Goal: Task Accomplishment & Management: Manage account settings

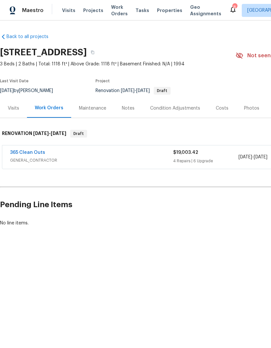
click at [64, 13] on span "Visits" at bounding box center [68, 10] width 13 height 6
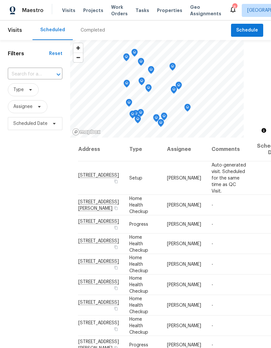
scroll to position [11, 0]
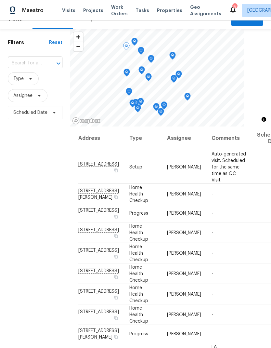
click at [252, 204] on td "[DATE]" at bounding box center [268, 194] width 33 height 20
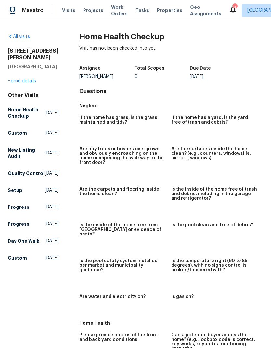
click at [65, 11] on span "Visits" at bounding box center [68, 10] width 13 height 6
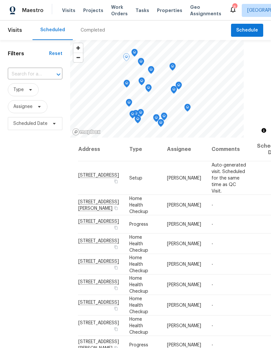
click at [0, 0] on icon at bounding box center [0, 0] width 0 height 0
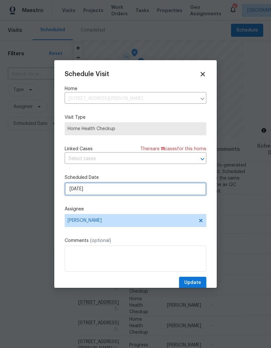
click at [71, 194] on input "[DATE]" at bounding box center [136, 188] width 142 height 13
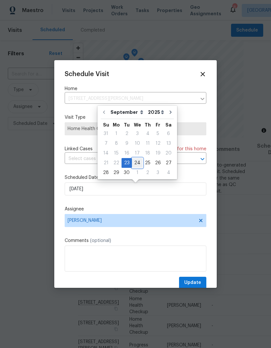
click at [134, 161] on div "24" at bounding box center [137, 162] width 11 height 9
type input "[DATE]"
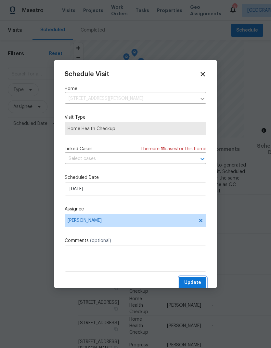
click at [194, 287] on span "Update" at bounding box center [192, 282] width 17 height 8
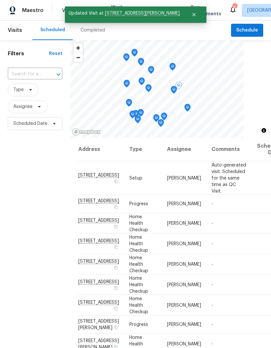
click at [0, 0] on icon at bounding box center [0, 0] width 0 height 0
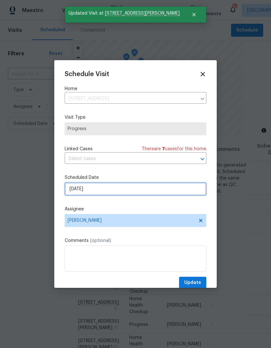
click at [75, 195] on input "[DATE]" at bounding box center [136, 188] width 142 height 13
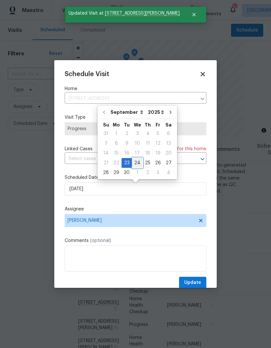
click at [134, 161] on div "24" at bounding box center [137, 162] width 11 height 9
type input "[DATE]"
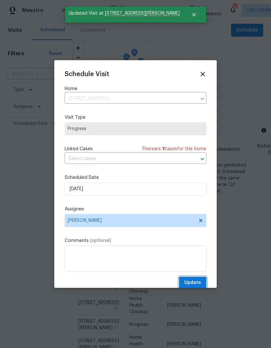
click at [198, 283] on span "Update" at bounding box center [192, 282] width 17 height 8
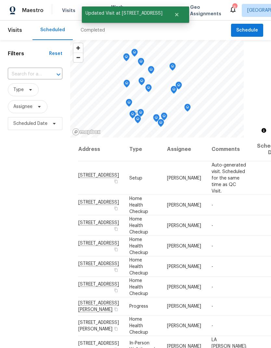
click at [0, 0] on icon at bounding box center [0, 0] width 0 height 0
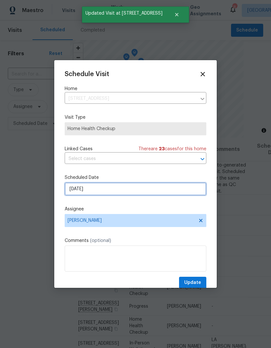
click at [78, 193] on input "[DATE]" at bounding box center [136, 188] width 142 height 13
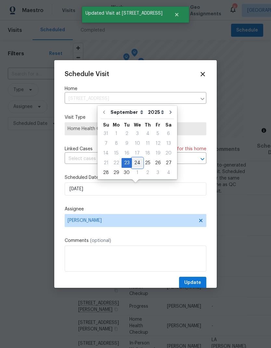
click at [134, 160] on div "24" at bounding box center [137, 162] width 11 height 9
type input "[DATE]"
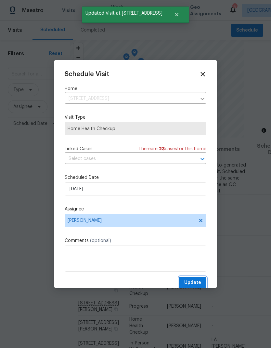
click at [202, 283] on button "Update" at bounding box center [192, 282] width 27 height 12
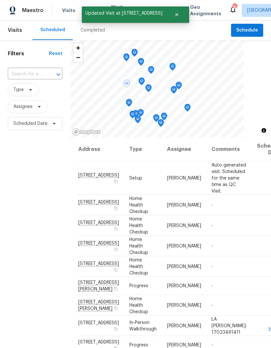
click at [0, 0] on icon at bounding box center [0, 0] width 0 height 0
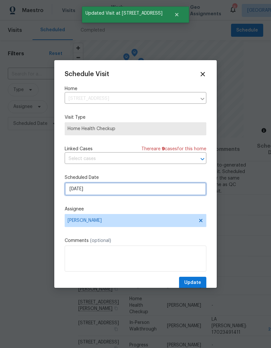
click at [76, 192] on input "[DATE]" at bounding box center [136, 188] width 142 height 13
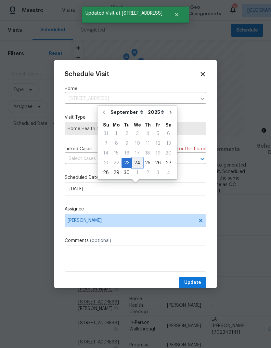
click at [137, 160] on div "24" at bounding box center [137, 162] width 11 height 9
type input "[DATE]"
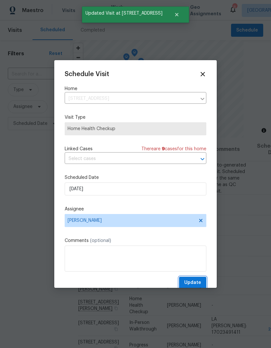
click at [199, 280] on span "Update" at bounding box center [192, 282] width 17 height 8
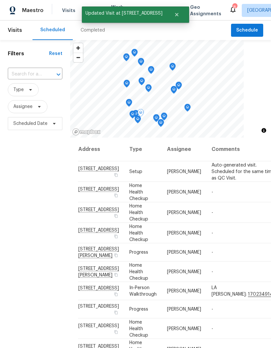
click at [0, 0] on icon at bounding box center [0, 0] width 0 height 0
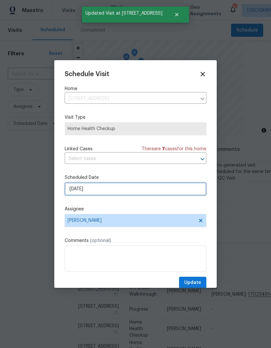
click at [75, 189] on input "[DATE]" at bounding box center [136, 188] width 142 height 13
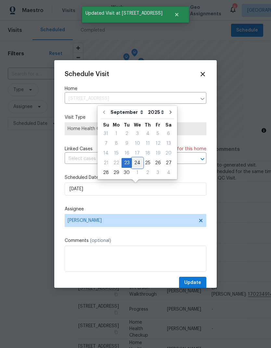
click at [134, 162] on div "24" at bounding box center [137, 162] width 11 height 9
type input "[DATE]"
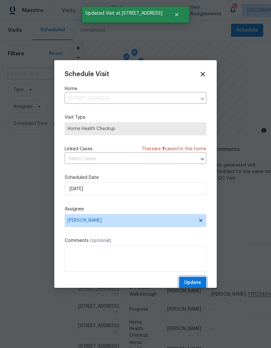
click at [201, 284] on span "Update" at bounding box center [192, 282] width 17 height 8
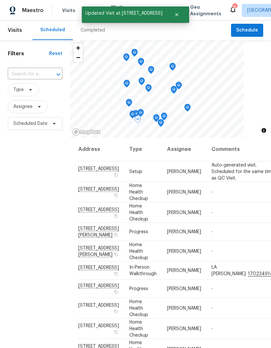
click at [0, 0] on icon at bounding box center [0, 0] width 0 height 0
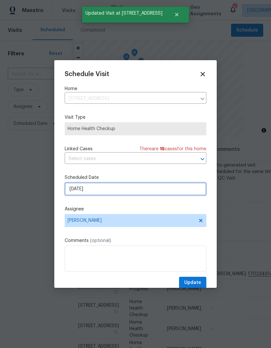
click at [78, 189] on input "[DATE]" at bounding box center [136, 188] width 142 height 13
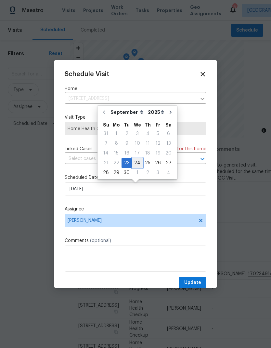
click at [136, 160] on div "24" at bounding box center [137, 162] width 11 height 9
type input "[DATE]"
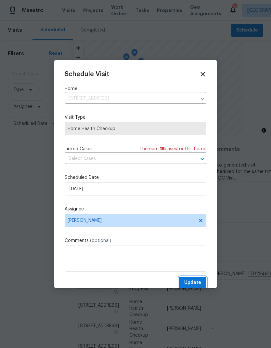
click at [203, 281] on button "Update" at bounding box center [192, 282] width 27 height 12
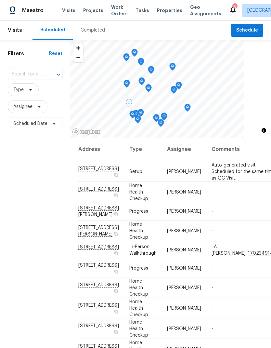
click at [0, 0] on icon at bounding box center [0, 0] width 0 height 0
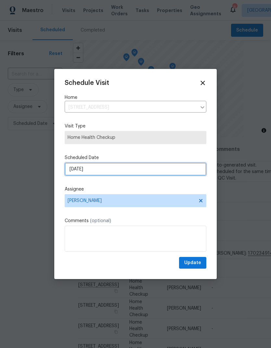
click at [74, 175] on input "[DATE]" at bounding box center [136, 168] width 142 height 13
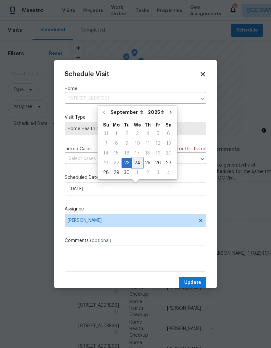
click at [136, 161] on div "24" at bounding box center [137, 162] width 11 height 9
type input "[DATE]"
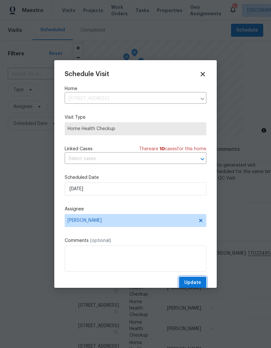
click at [202, 280] on button "Update" at bounding box center [192, 282] width 27 height 12
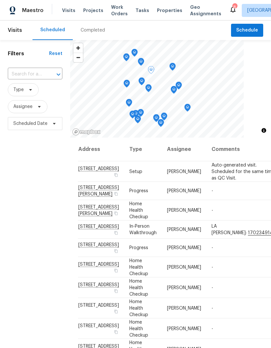
click at [0, 0] on icon at bounding box center [0, 0] width 0 height 0
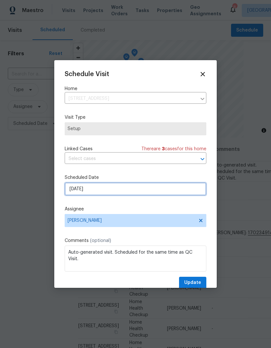
click at [76, 187] on input "[DATE]" at bounding box center [136, 188] width 142 height 13
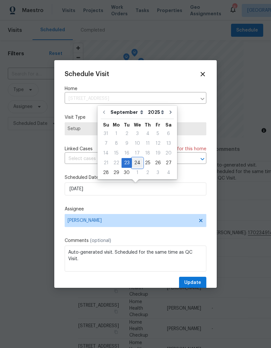
click at [137, 161] on div "24" at bounding box center [137, 162] width 11 height 9
type input "[DATE]"
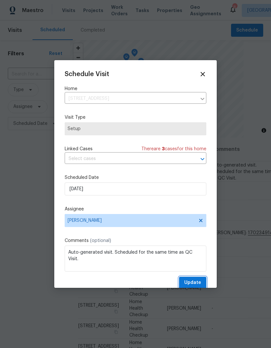
click at [201, 283] on span "Update" at bounding box center [192, 282] width 17 height 8
